Goal: Information Seeking & Learning: Learn about a topic

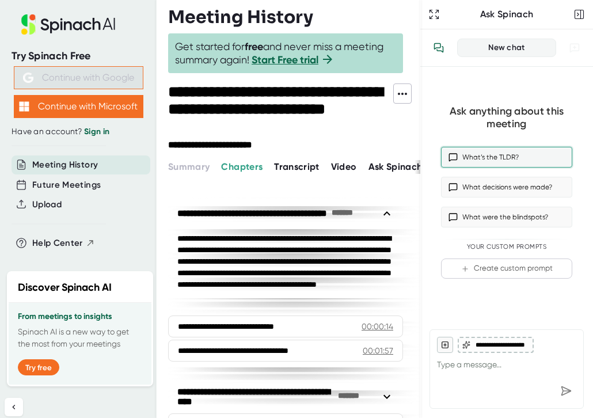
click at [472, 158] on button "What’s the TLDR?" at bounding box center [506, 157] width 131 height 21
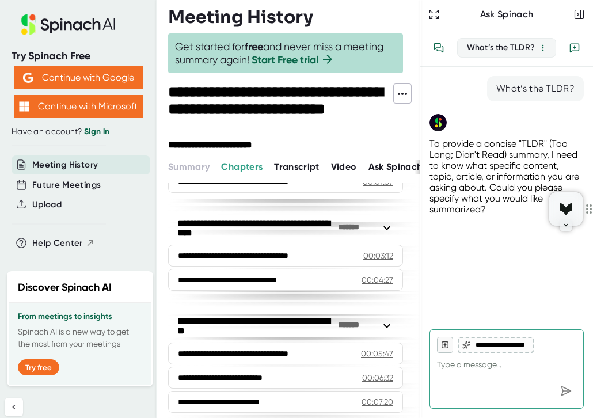
scroll to position [179, 0]
